Goal: Find specific page/section: Find specific page/section

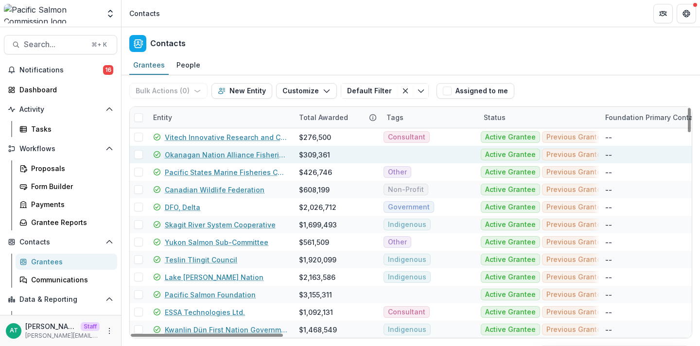
click at [200, 153] on link "Okanagan Nation Alliance Fisheries Department" at bounding box center [226, 155] width 122 height 10
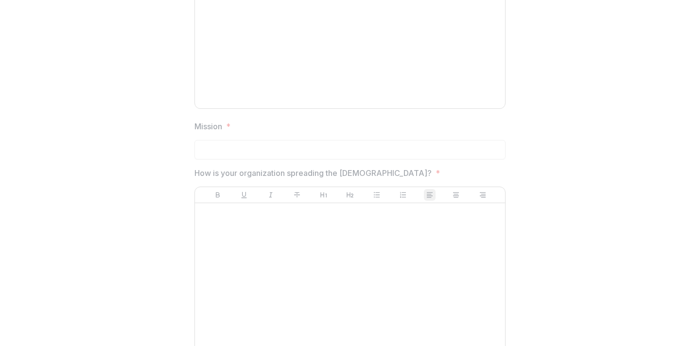
scroll to position [1573, 0]
